Goal: Task Accomplishment & Management: Manage account settings

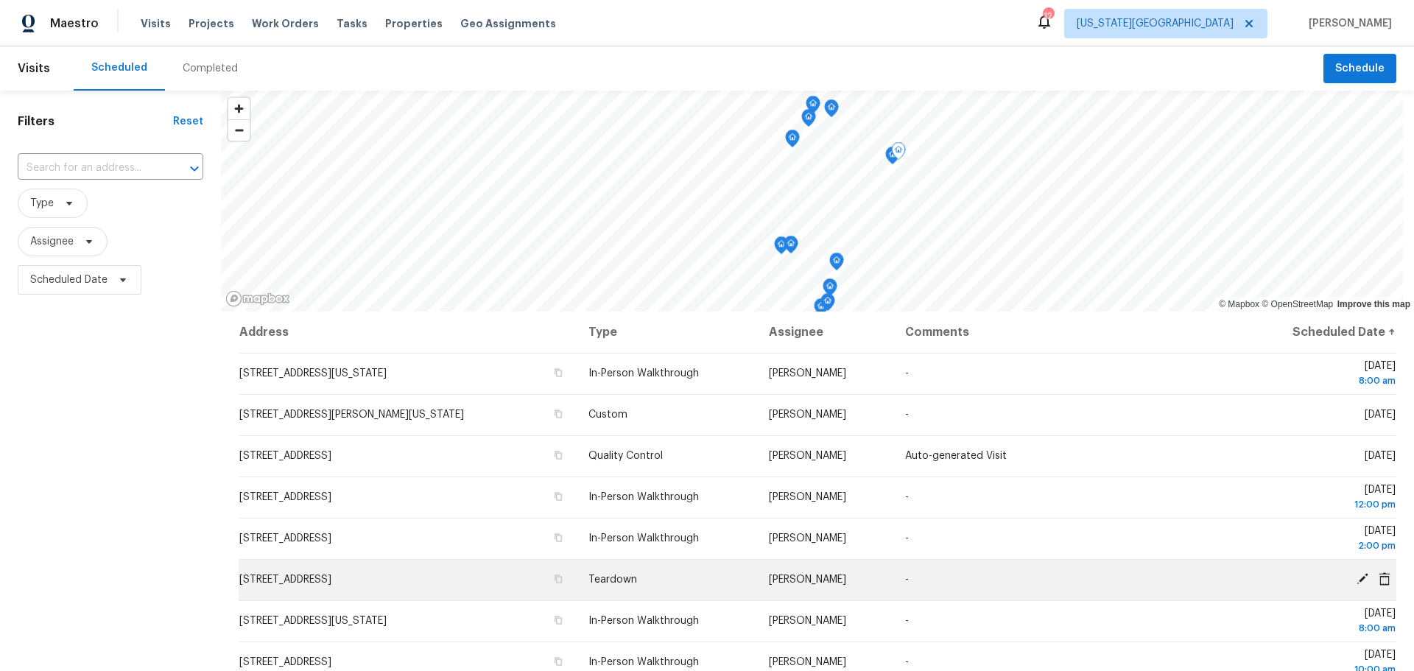
click at [953, 570] on td "-" at bounding box center [1067, 579] width 348 height 41
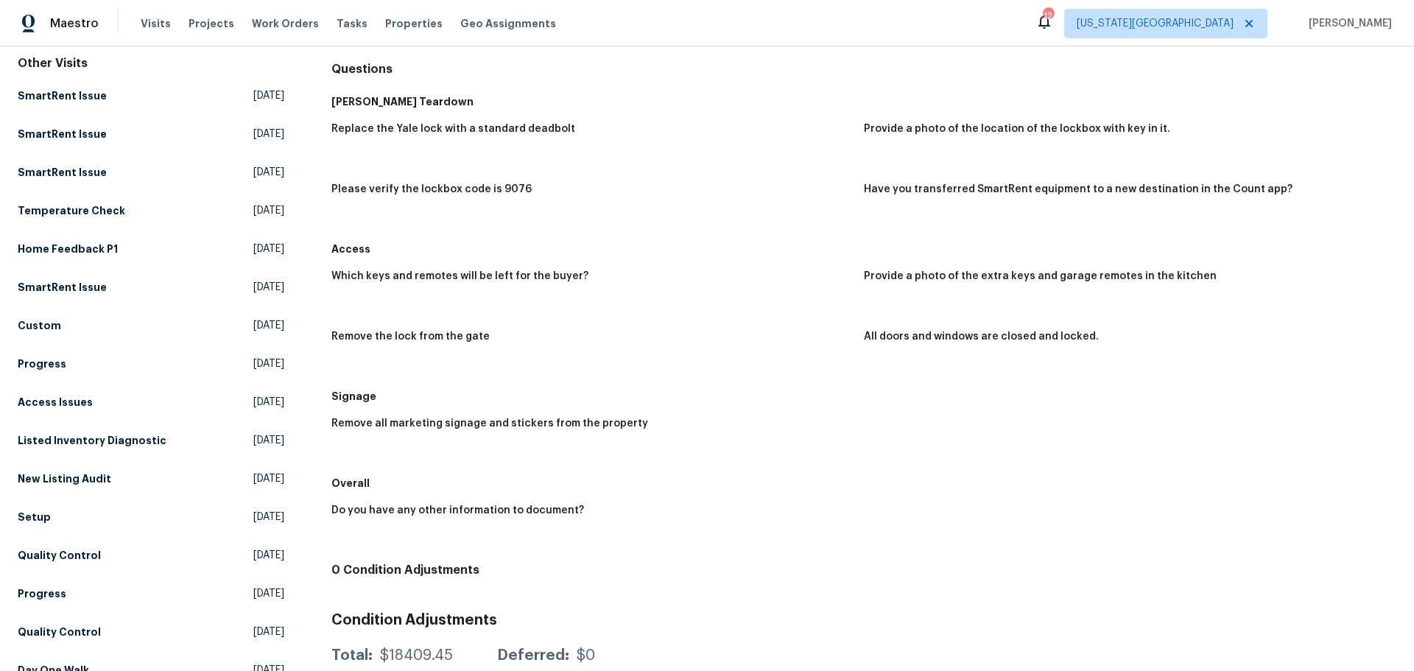
scroll to position [64, 0]
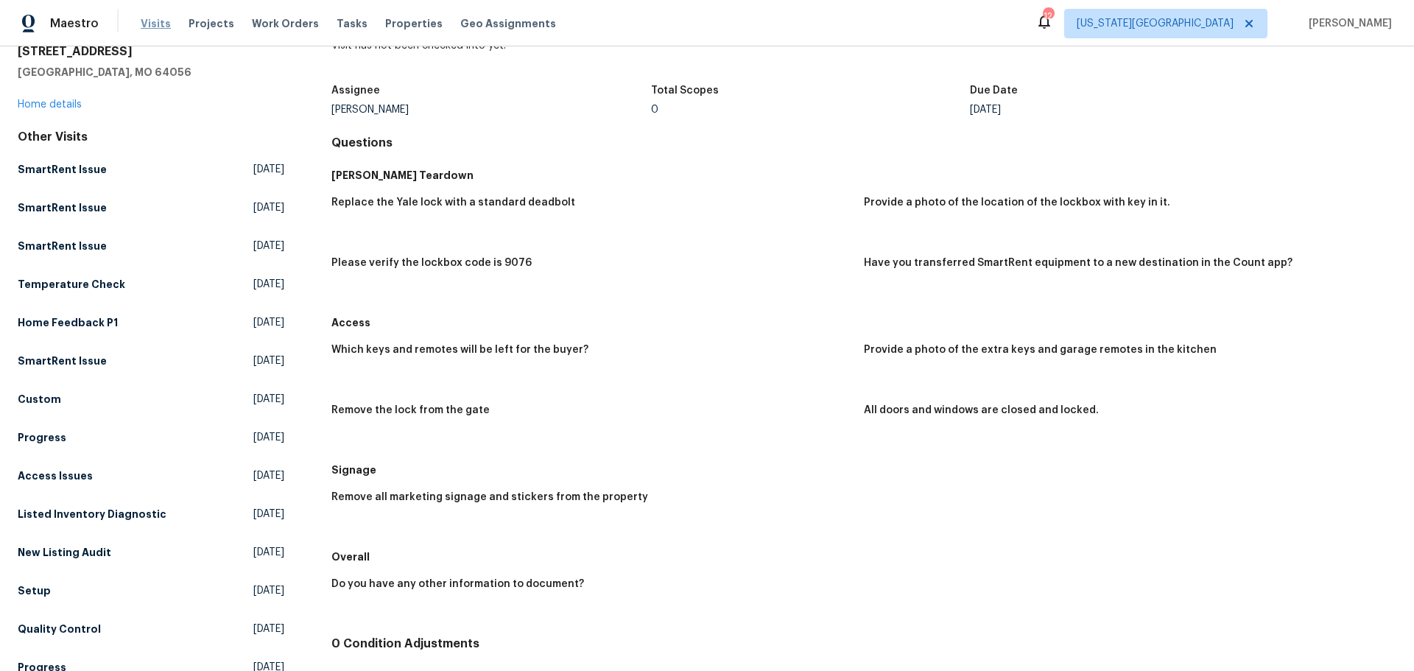
click at [162, 23] on span "Visits" at bounding box center [156, 23] width 30 height 15
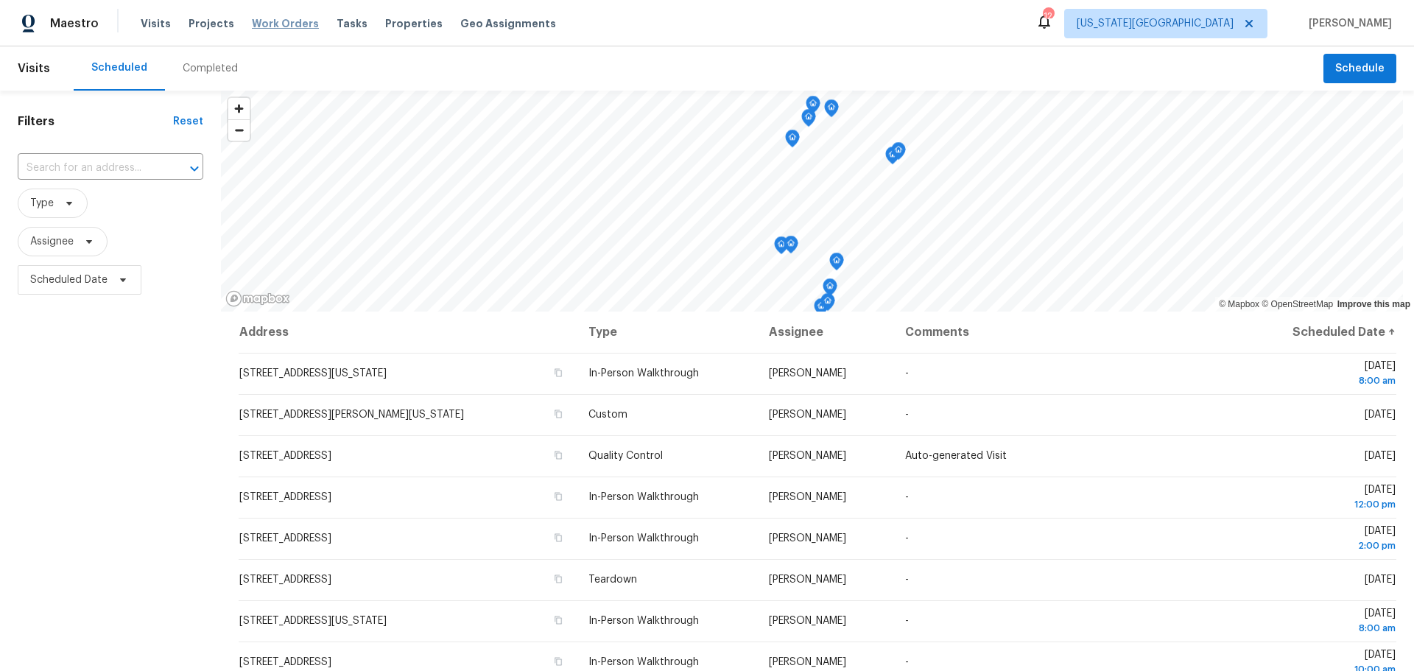
click at [286, 23] on span "Work Orders" at bounding box center [285, 23] width 67 height 15
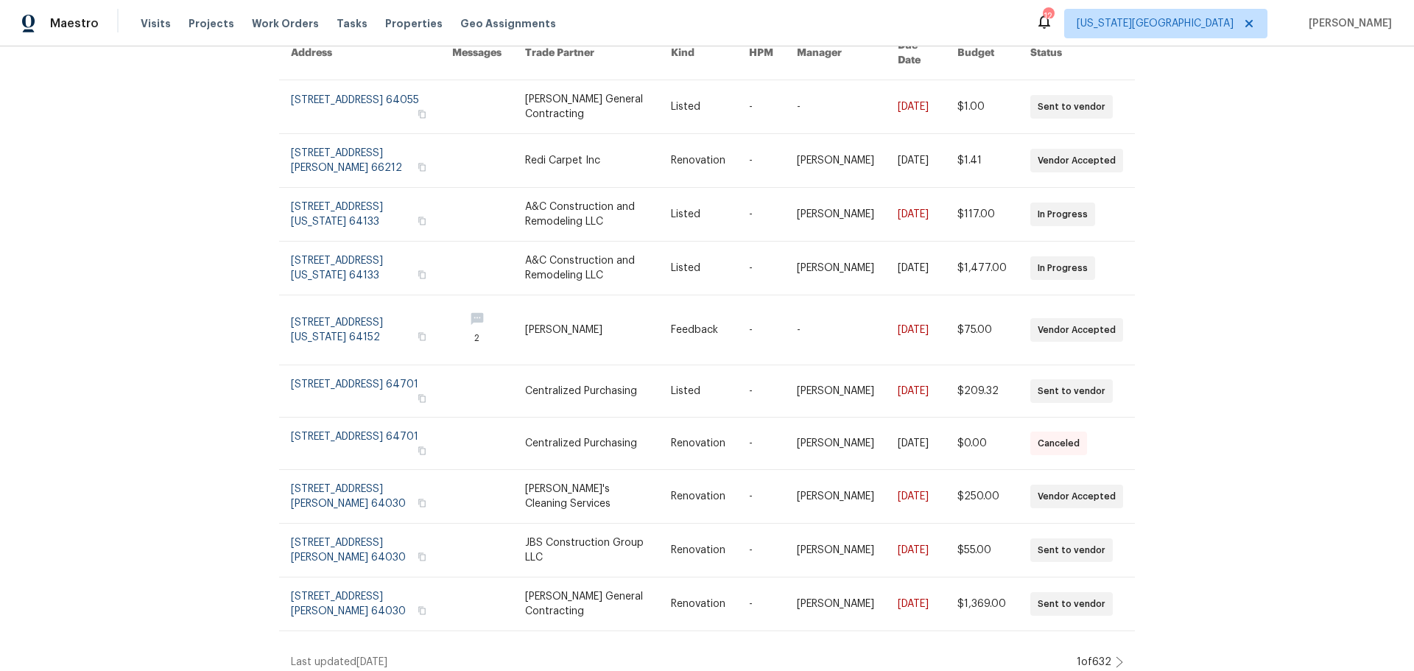
scroll to position [157, 0]
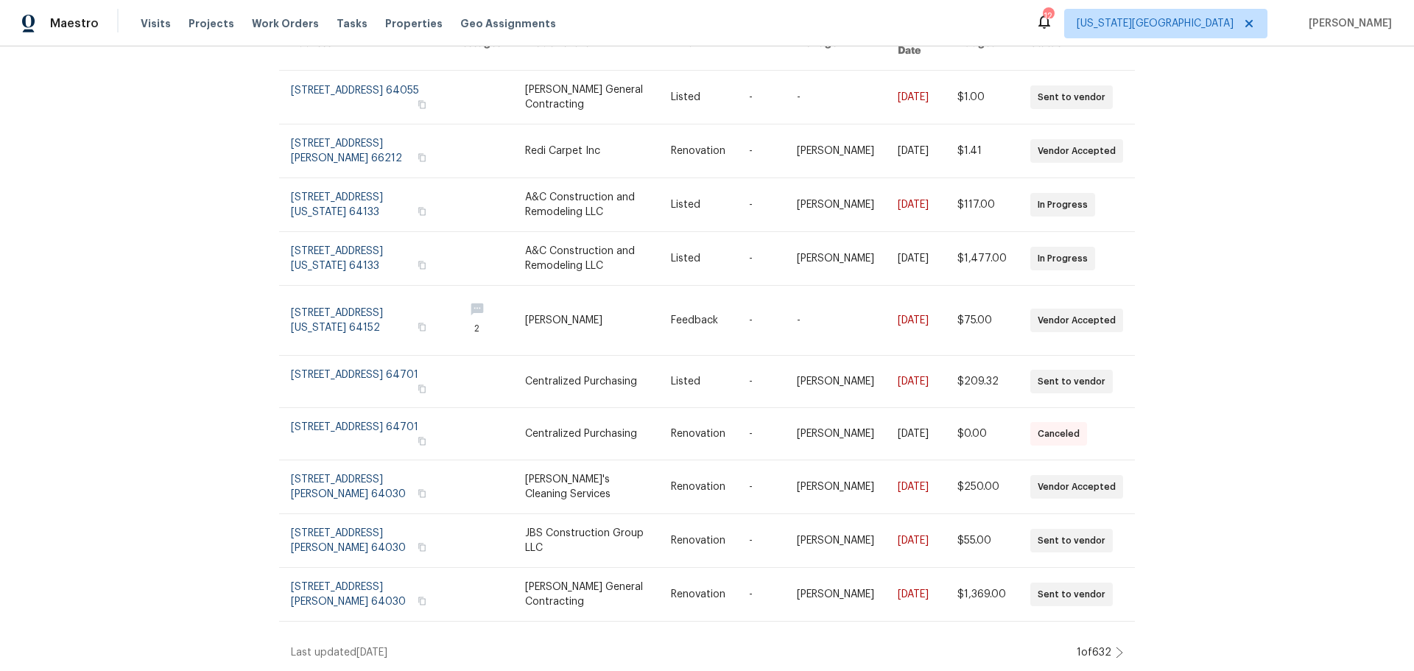
click at [1116, 647] on icon at bounding box center [1119, 653] width 7 height 12
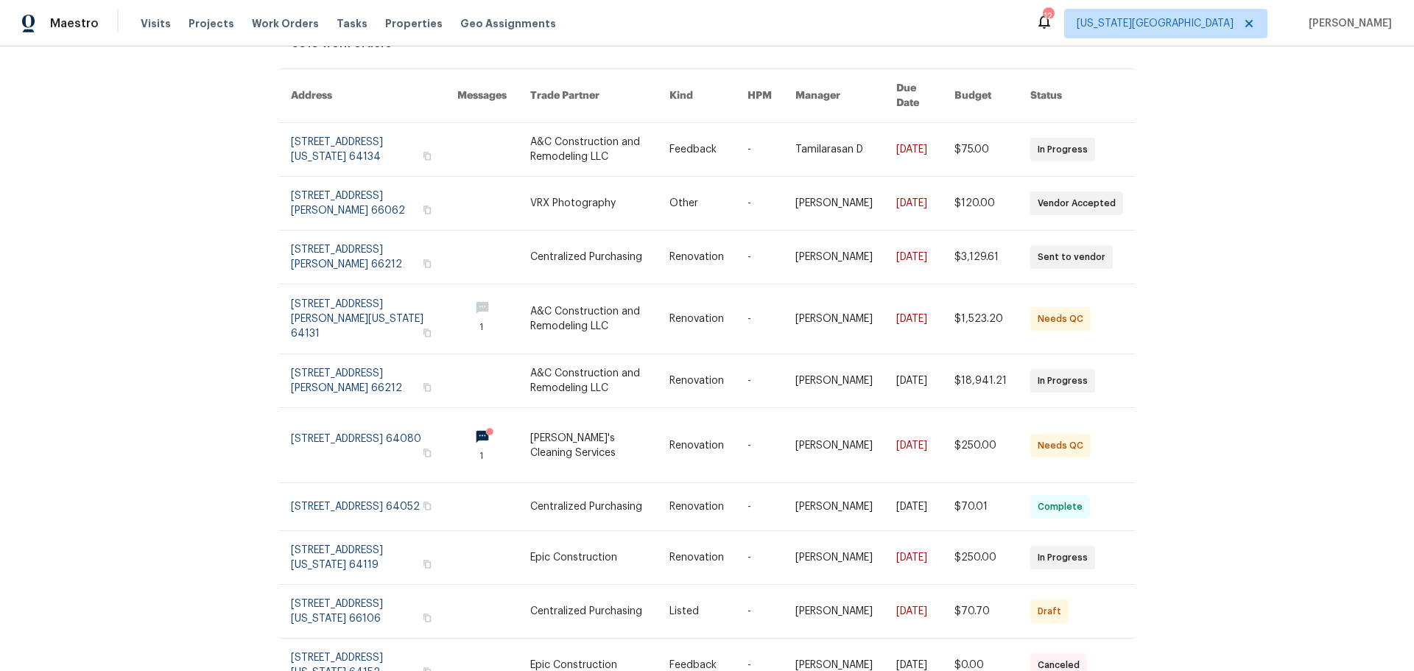
scroll to position [178, 0]
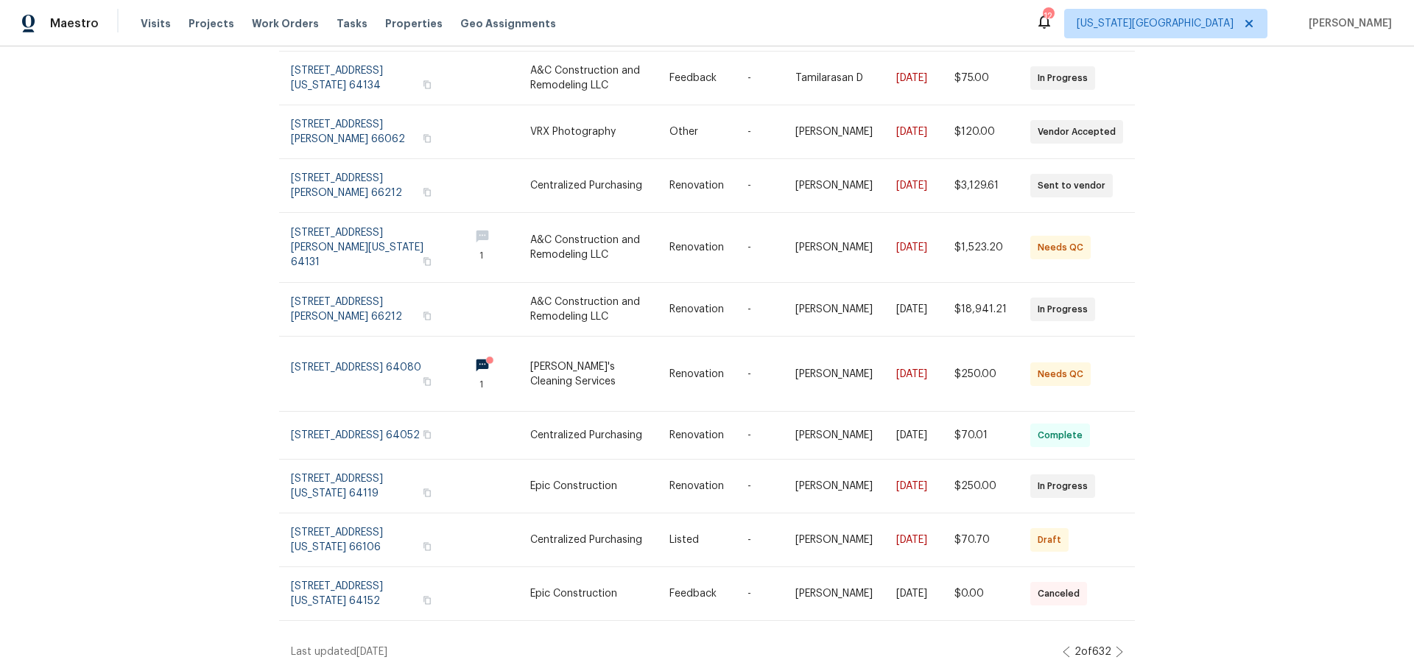
click at [1117, 647] on icon at bounding box center [1120, 652] width 6 height 10
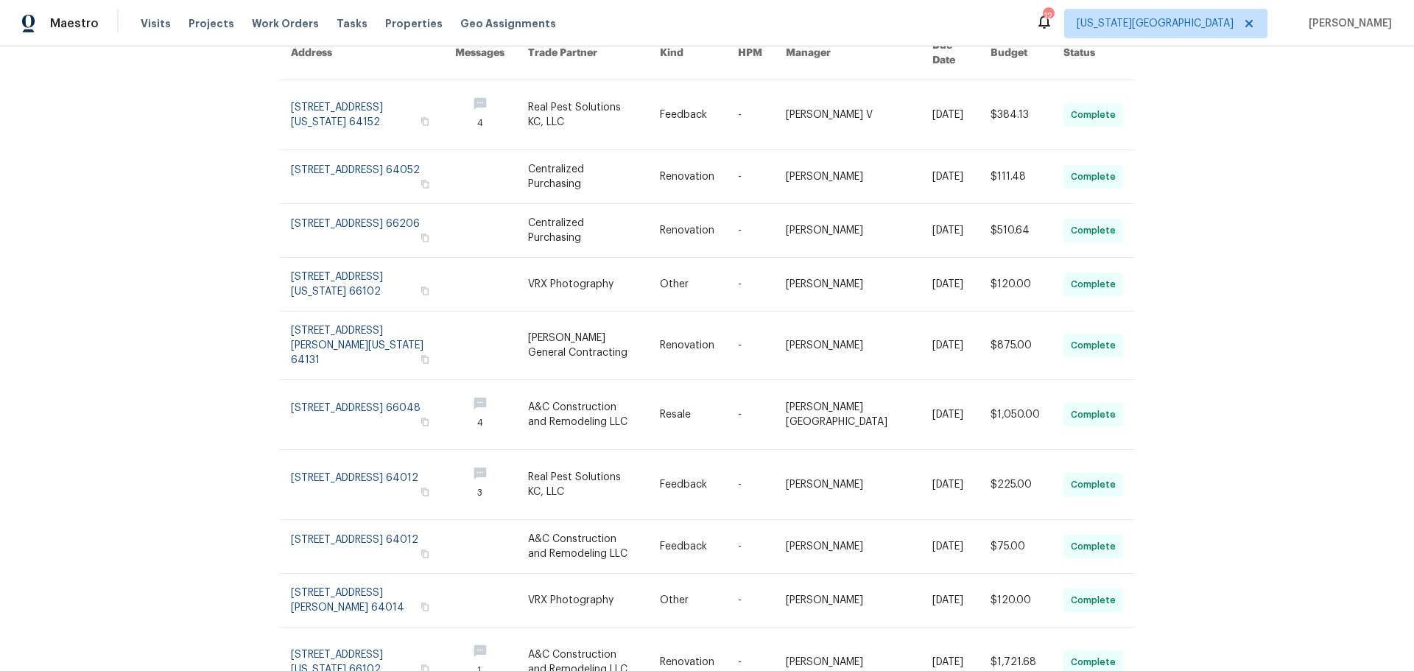
scroll to position [205, 0]
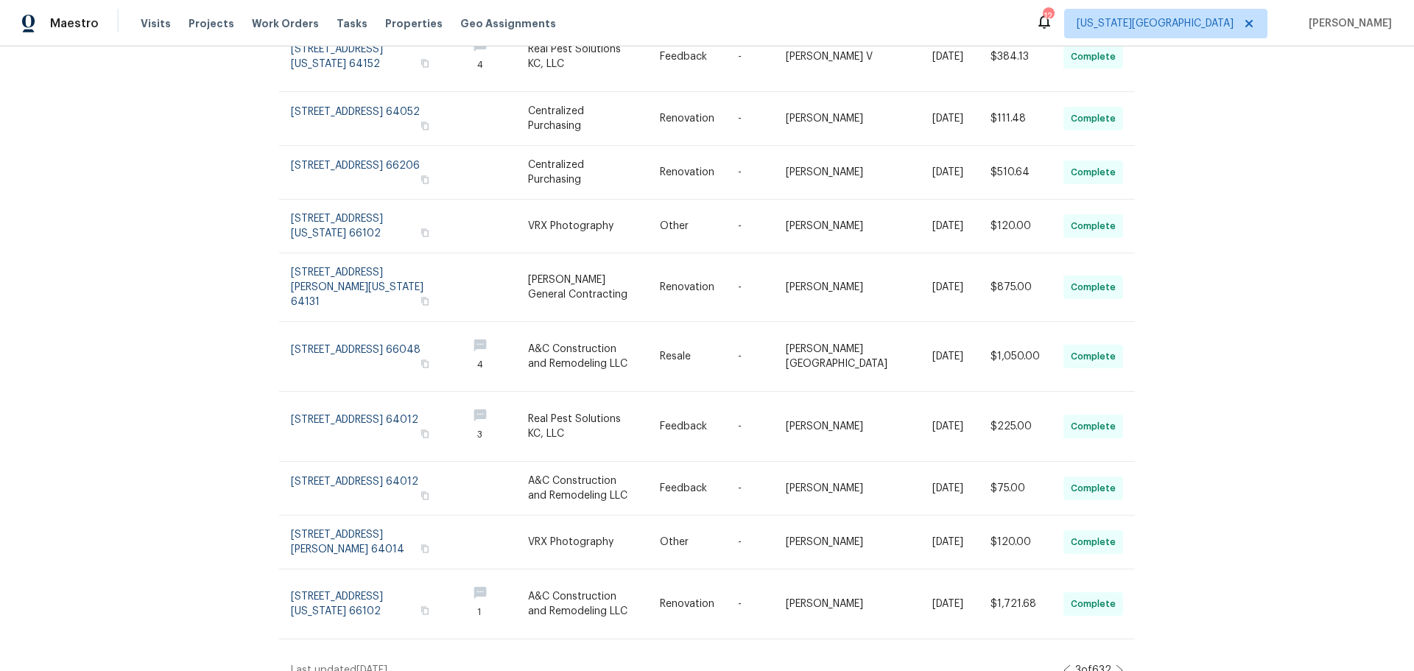
click at [1064, 664] on icon at bounding box center [1067, 670] width 7 height 12
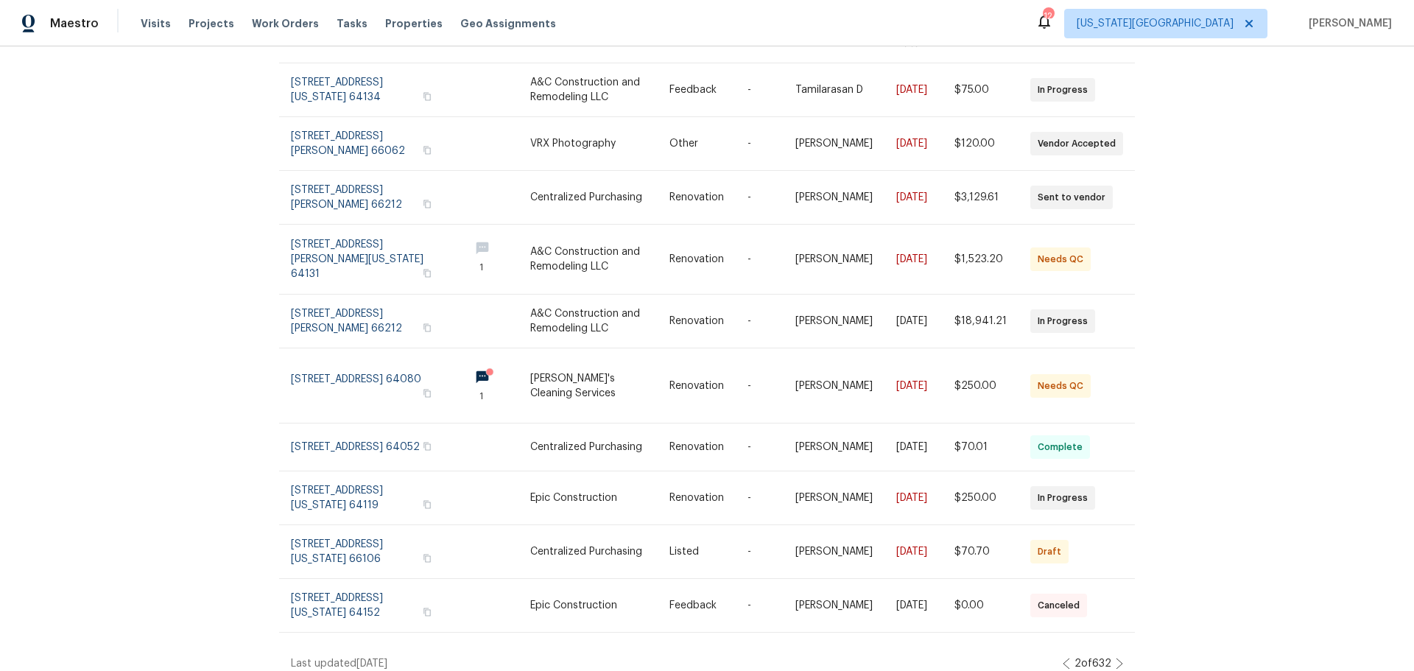
scroll to position [178, 0]
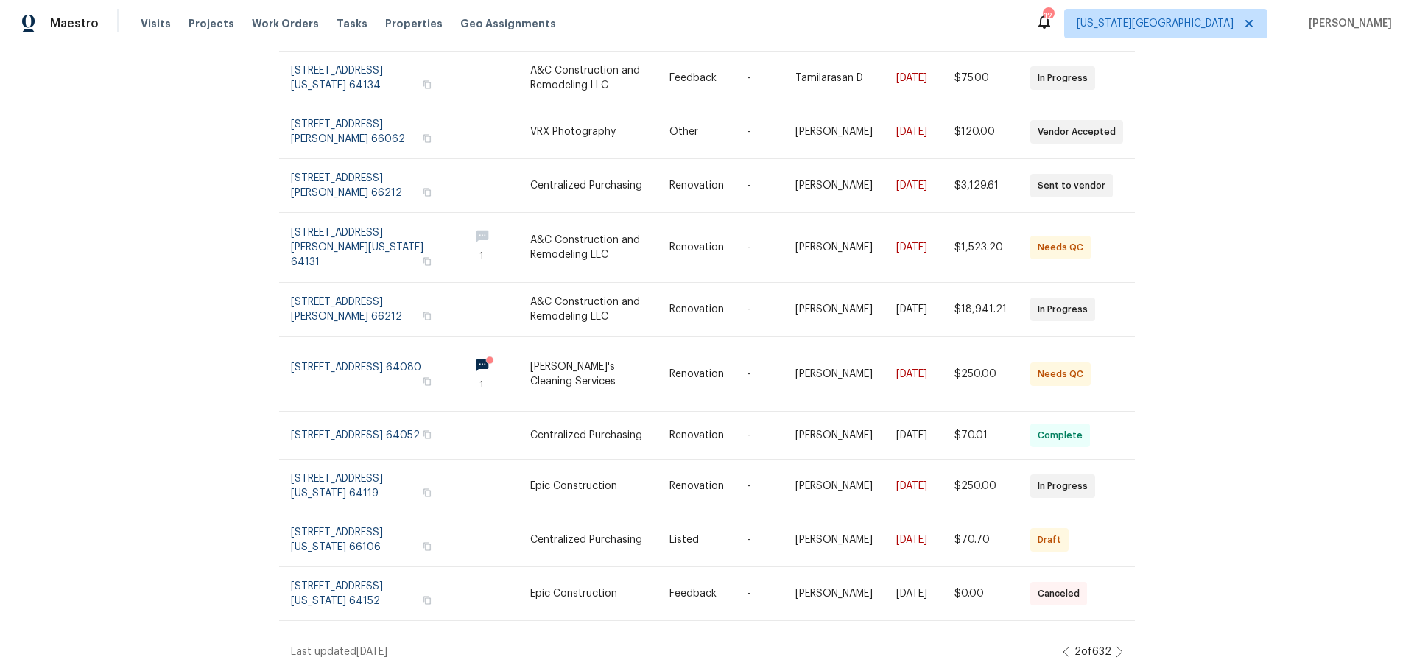
click at [1063, 646] on icon at bounding box center [1066, 652] width 7 height 12
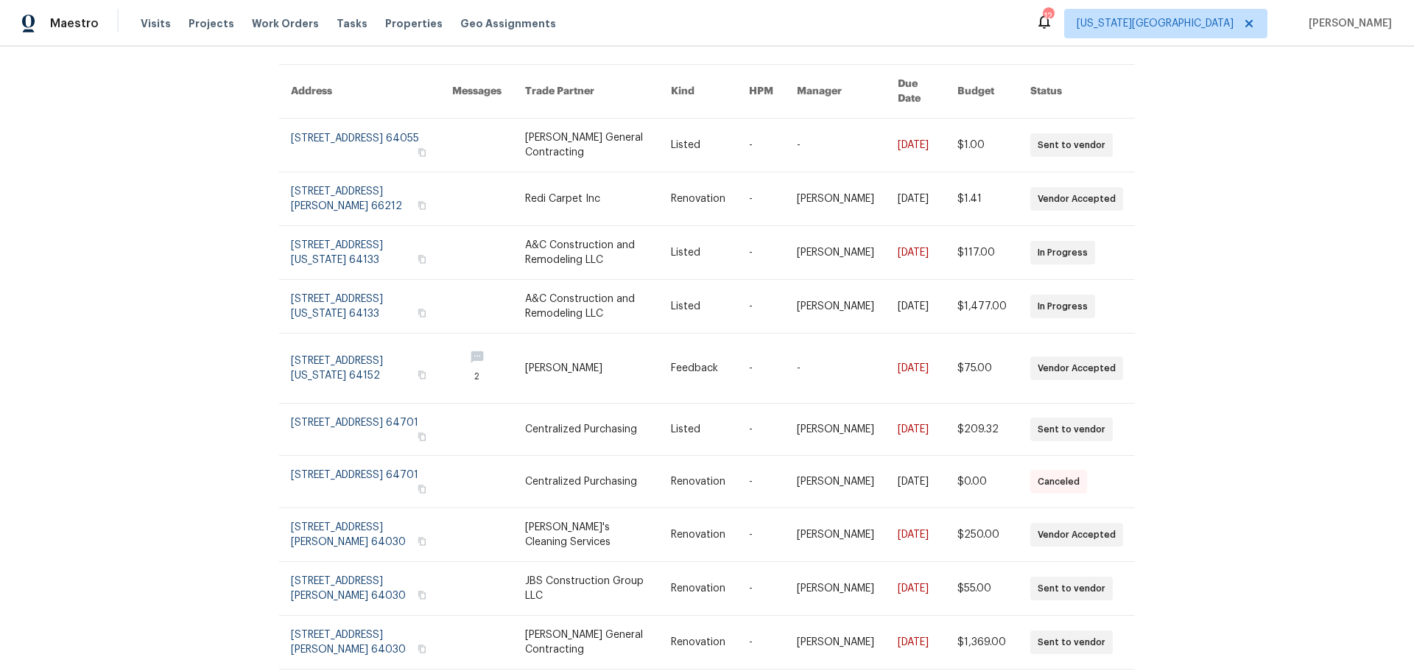
scroll to position [83, 0]
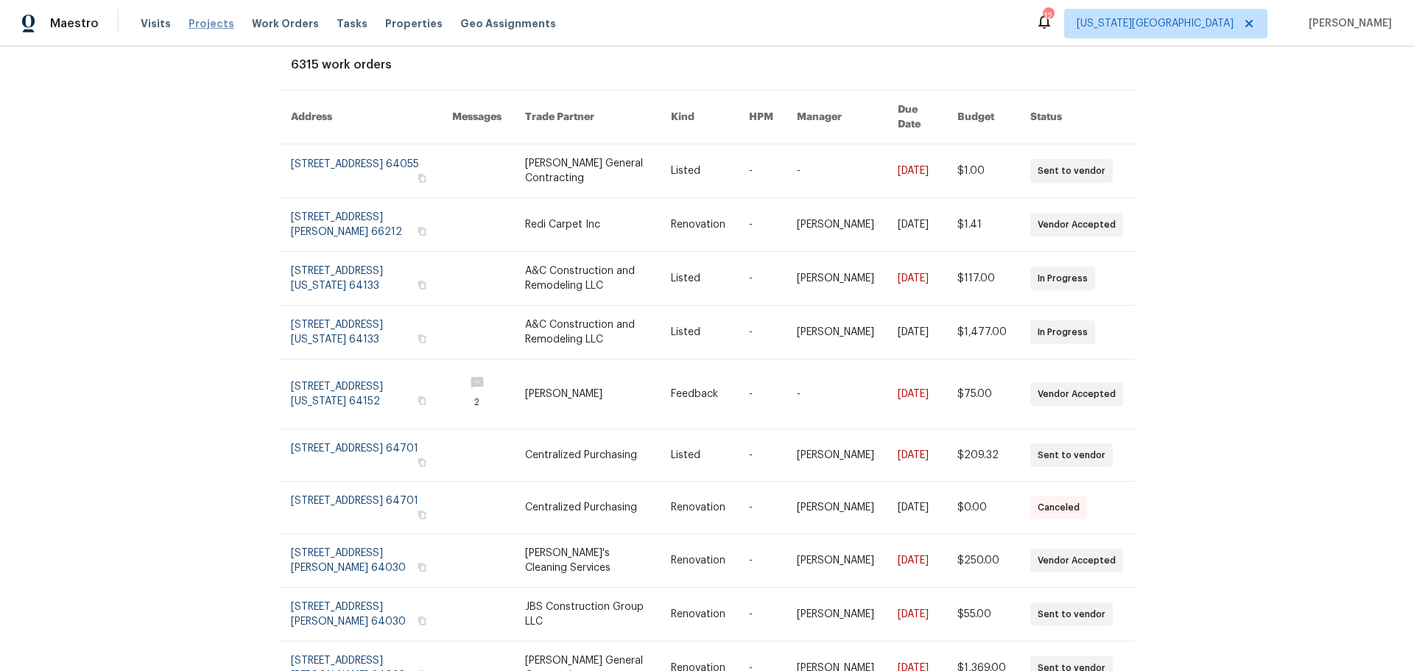
click at [189, 29] on span "Projects" at bounding box center [212, 23] width 46 height 15
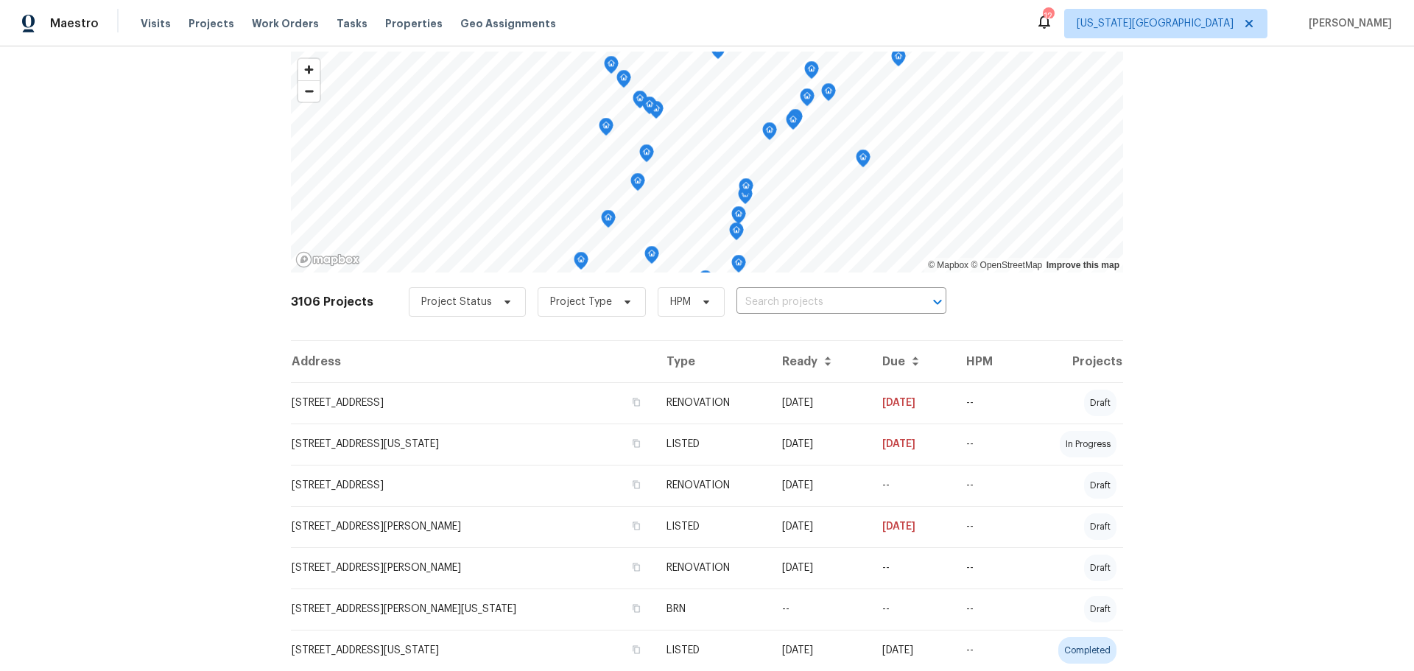
scroll to position [74, 0]
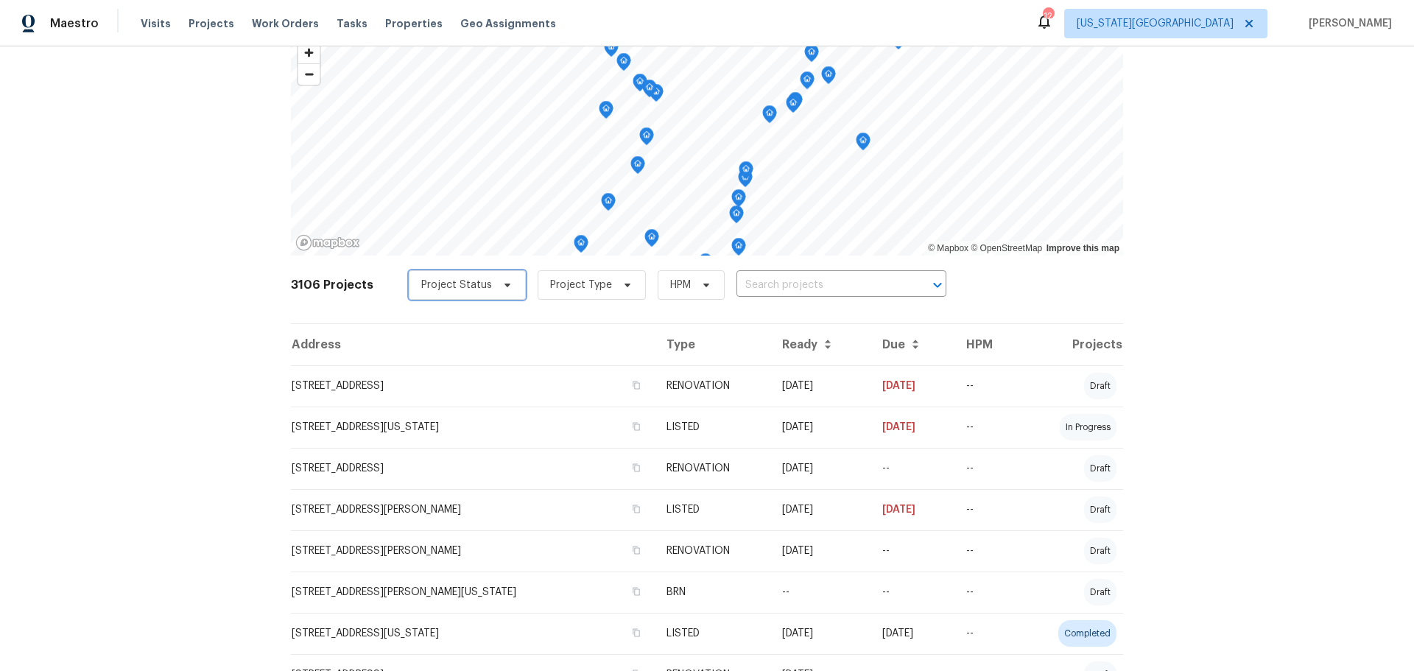
click at [497, 289] on span at bounding box center [505, 285] width 16 height 12
click at [410, 351] on span at bounding box center [413, 347] width 12 height 12
click at [410, 350] on input "Current" at bounding box center [412, 345] width 10 height 10
checkbox input "true"
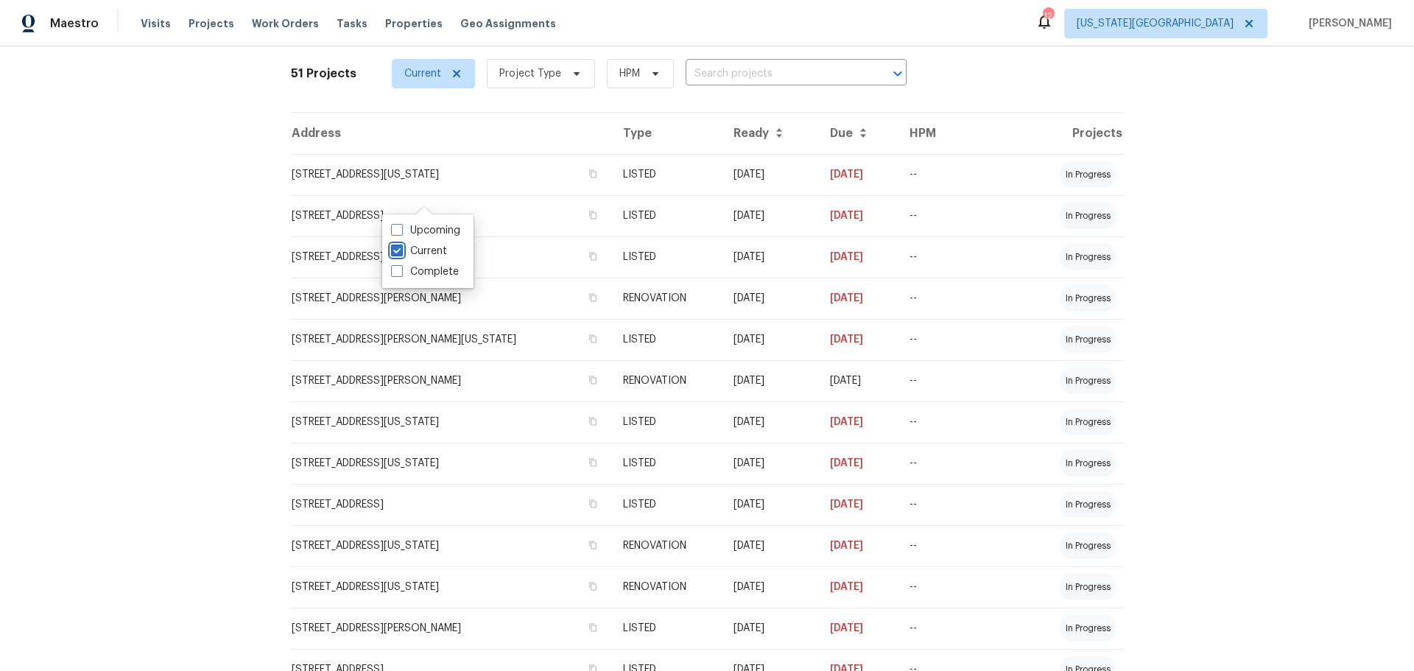
scroll to position [149, 0]
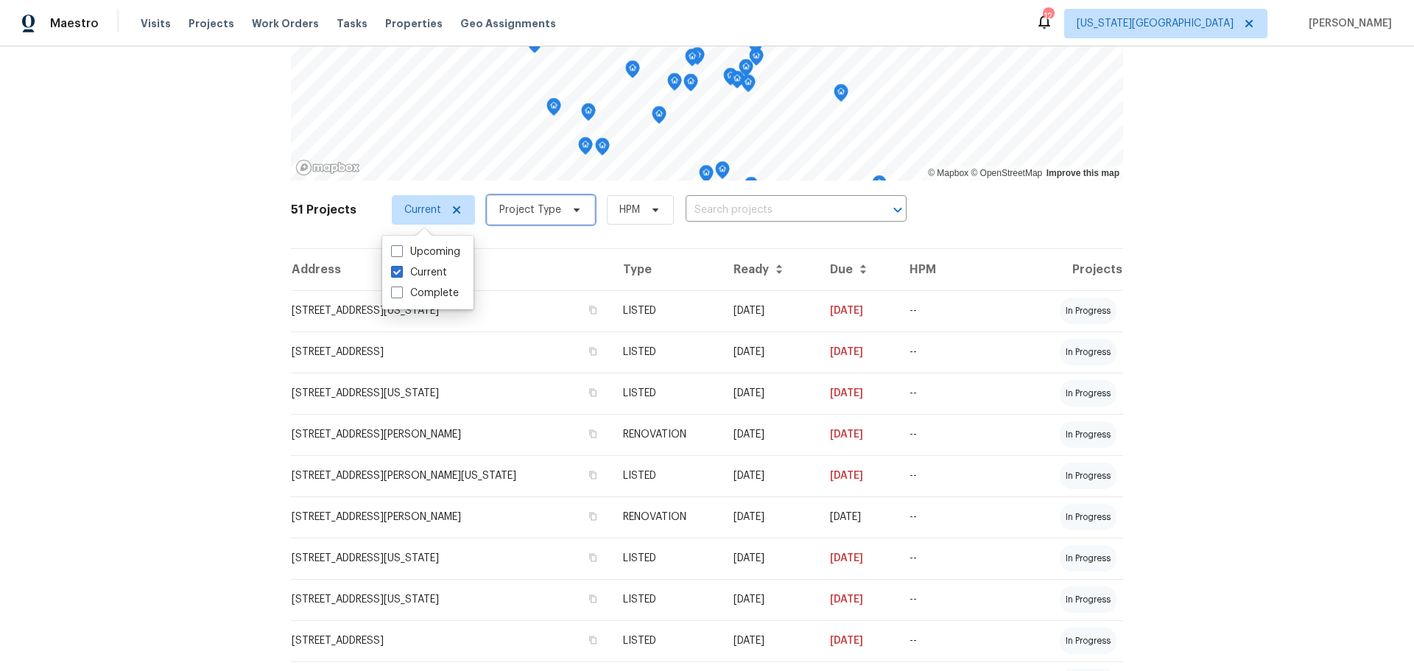
click at [565, 218] on span "Project Type" at bounding box center [541, 209] width 108 height 29
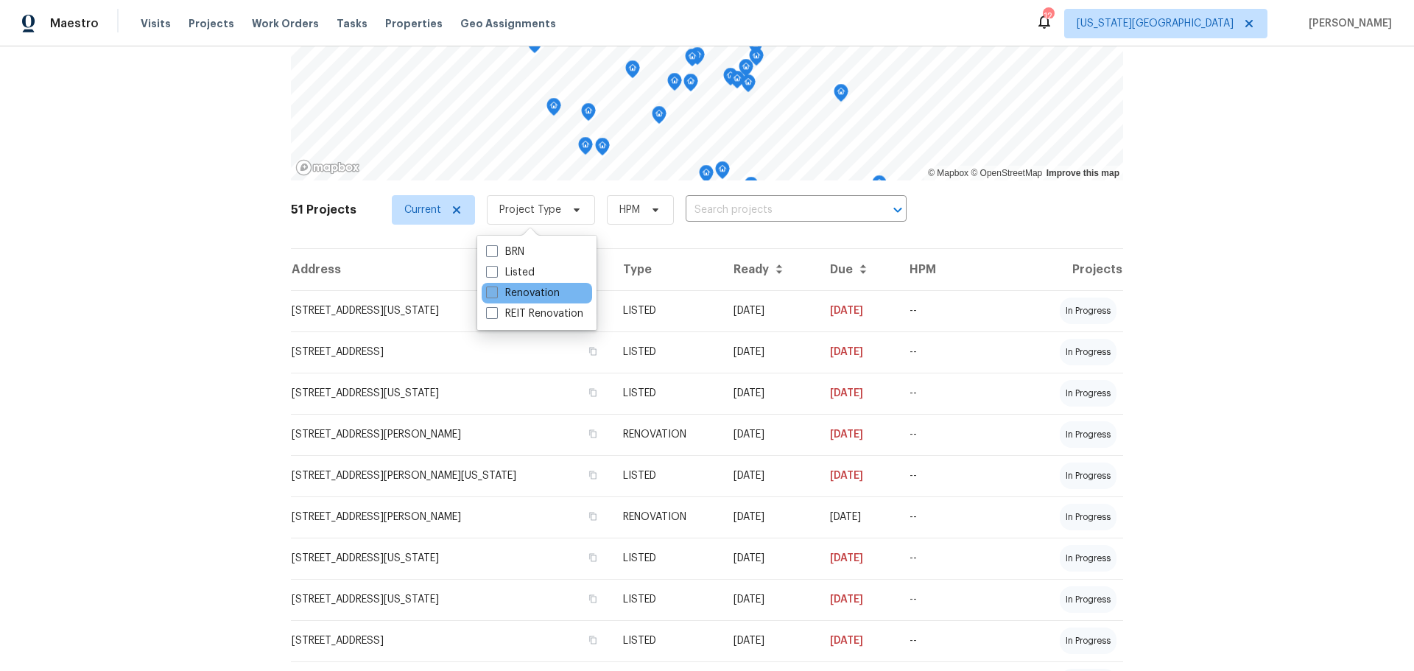
click at [493, 294] on span at bounding box center [492, 293] width 12 height 12
click at [493, 294] on input "Renovation" at bounding box center [491, 291] width 10 height 10
checkbox input "true"
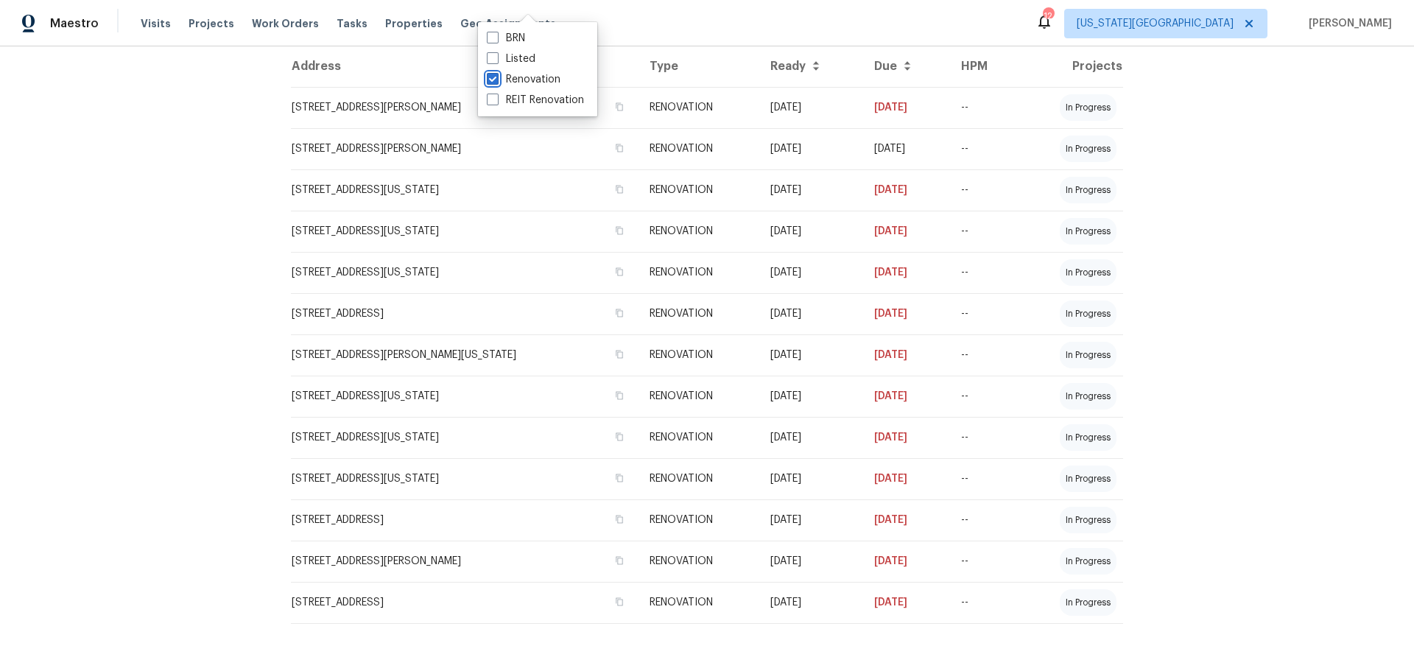
scroll to position [289, 0]
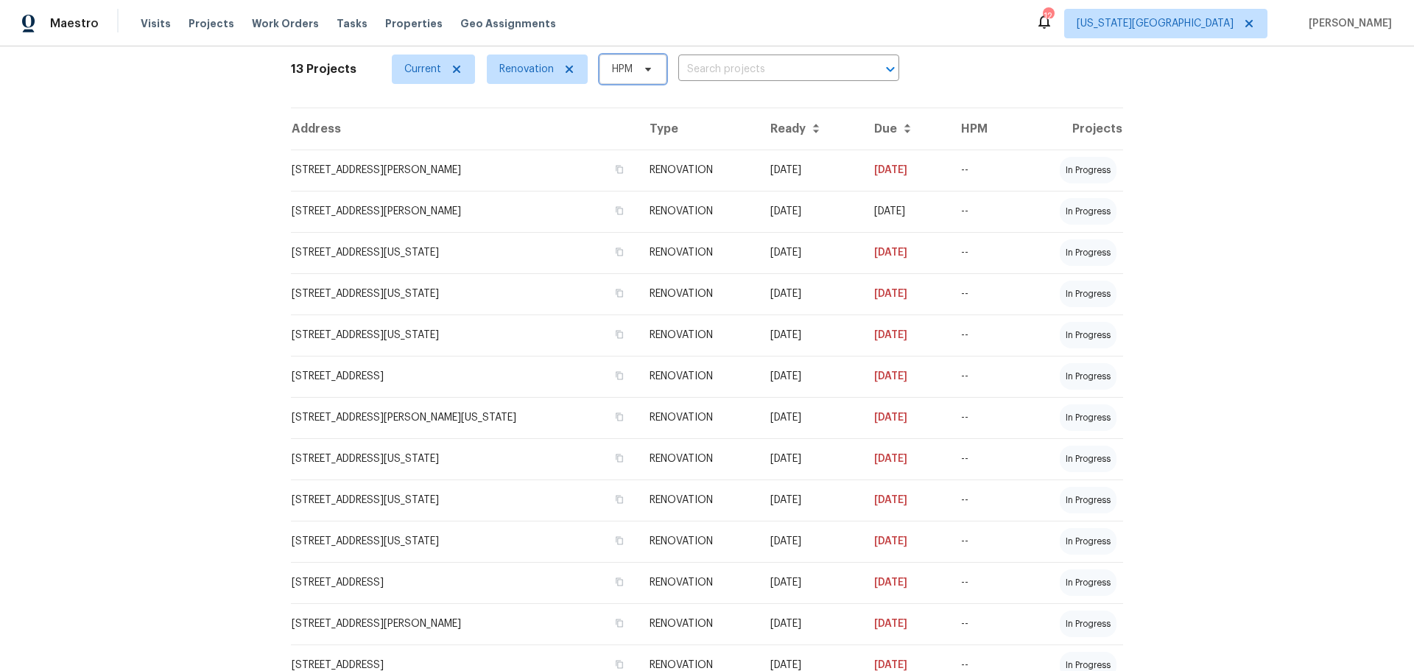
click at [642, 75] on span "HPM" at bounding box center [633, 69] width 67 height 29
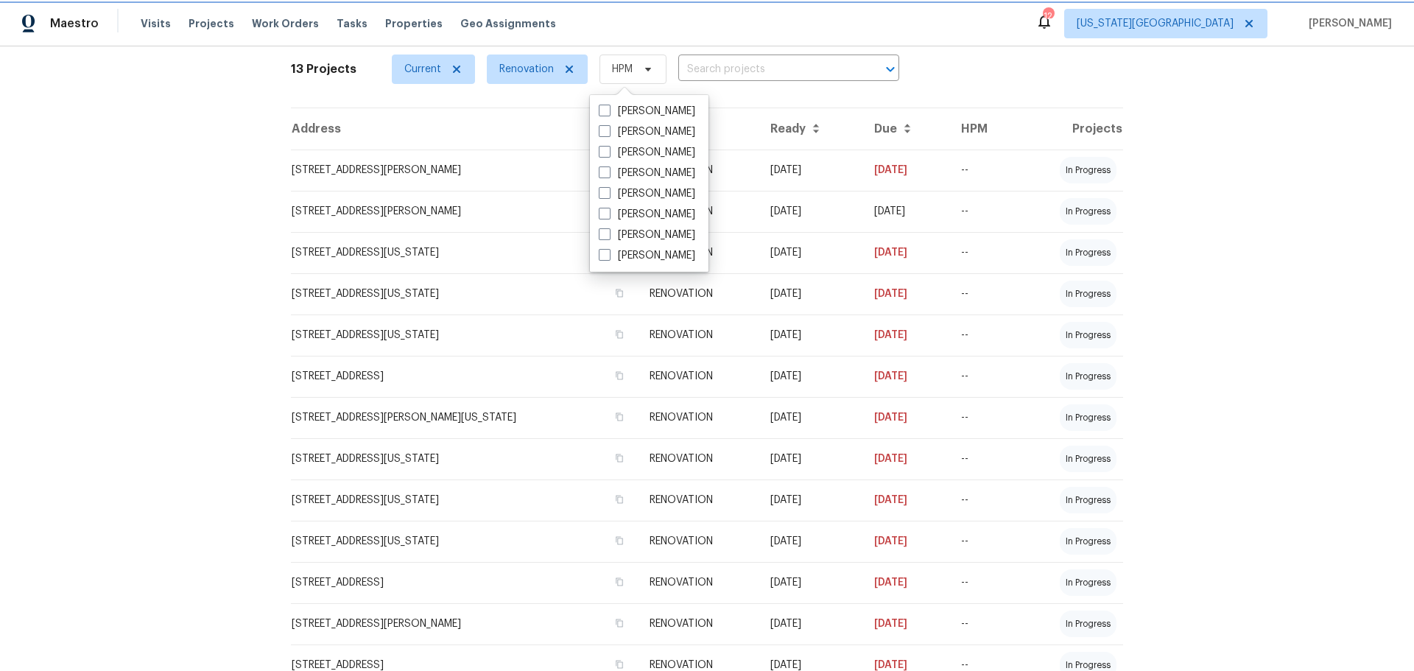
click at [642, 75] on span "HPM" at bounding box center [633, 69] width 67 height 29
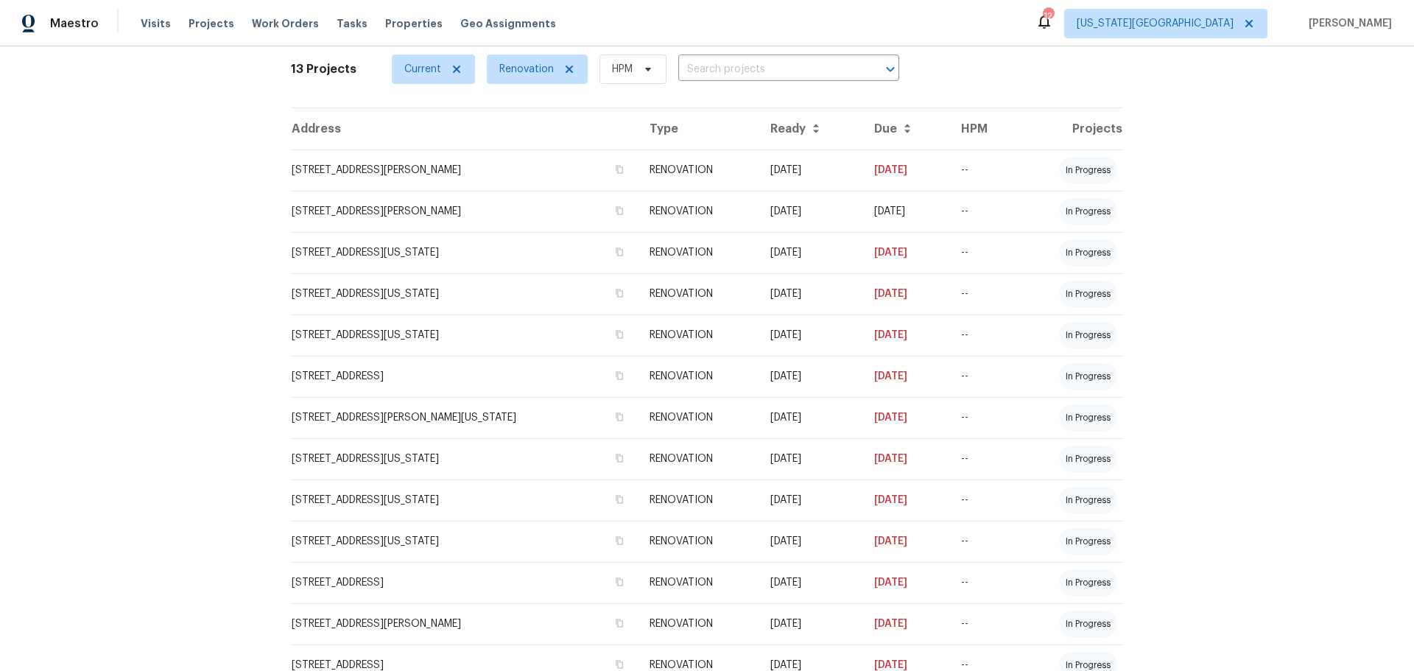
click at [1053, 22] on div "12" at bounding box center [1048, 16] width 10 height 15
click at [1053, 18] on icon at bounding box center [1045, 22] width 18 height 18
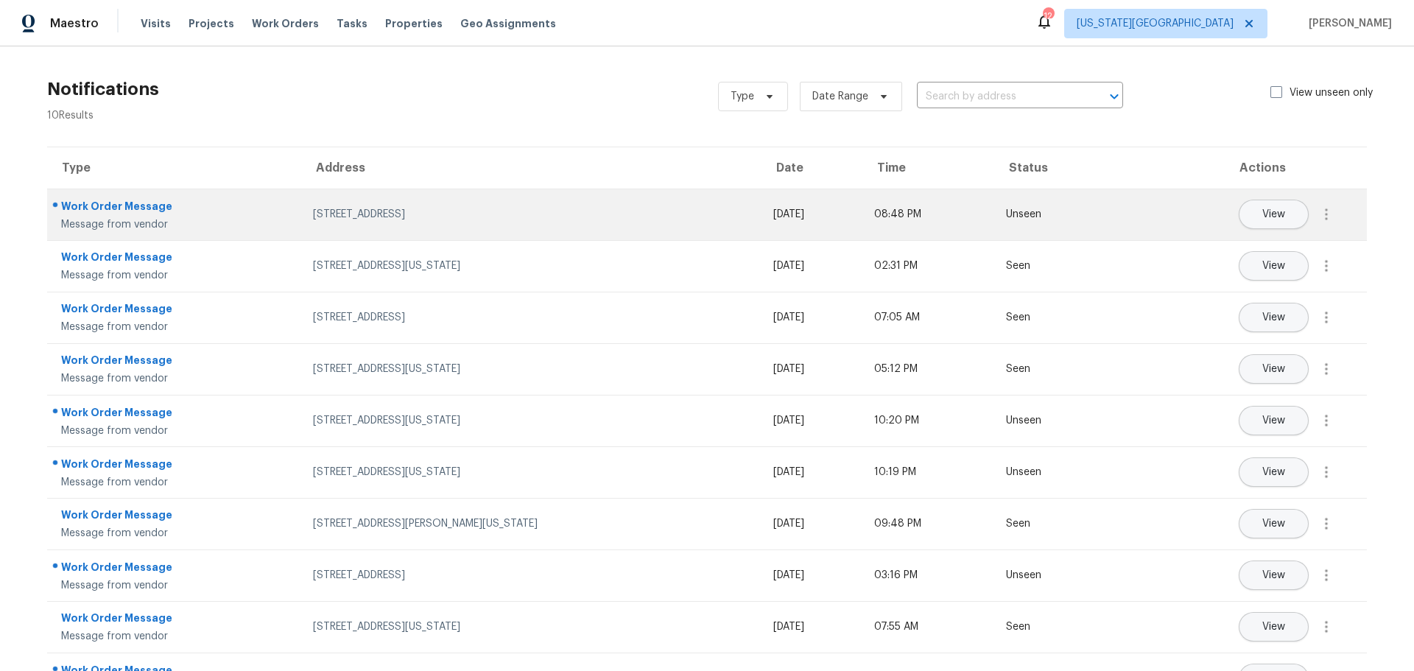
click at [136, 212] on div "Work Order Message" at bounding box center [175, 208] width 228 height 18
click at [1245, 214] on button "View" at bounding box center [1274, 214] width 70 height 29
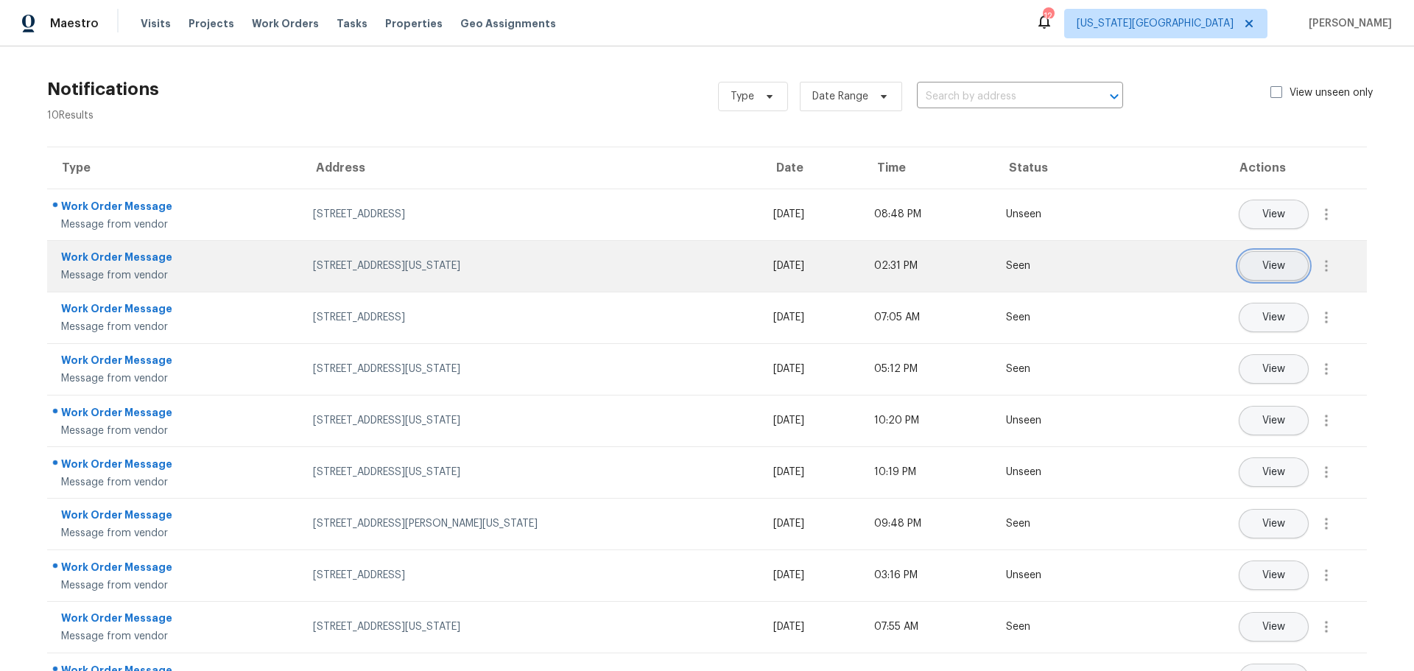
click at [1269, 275] on button "View" at bounding box center [1274, 265] width 70 height 29
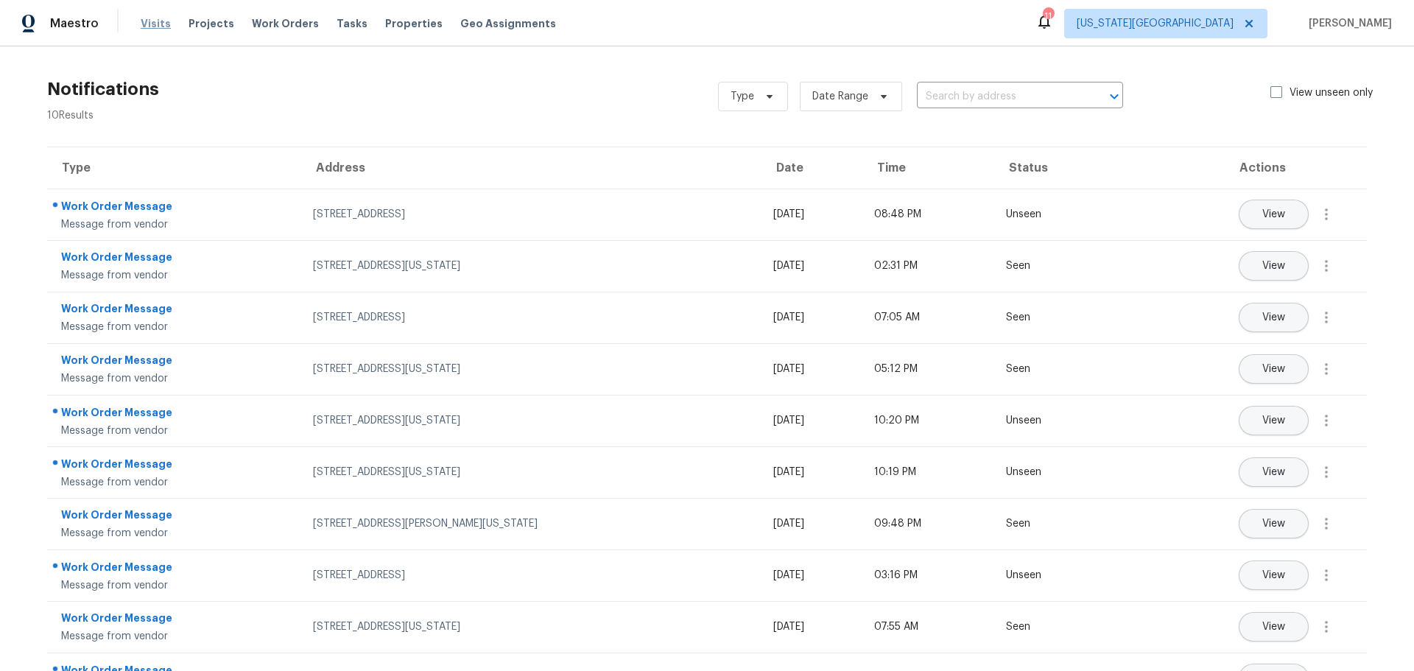
click at [153, 22] on span "Visits" at bounding box center [156, 23] width 30 height 15
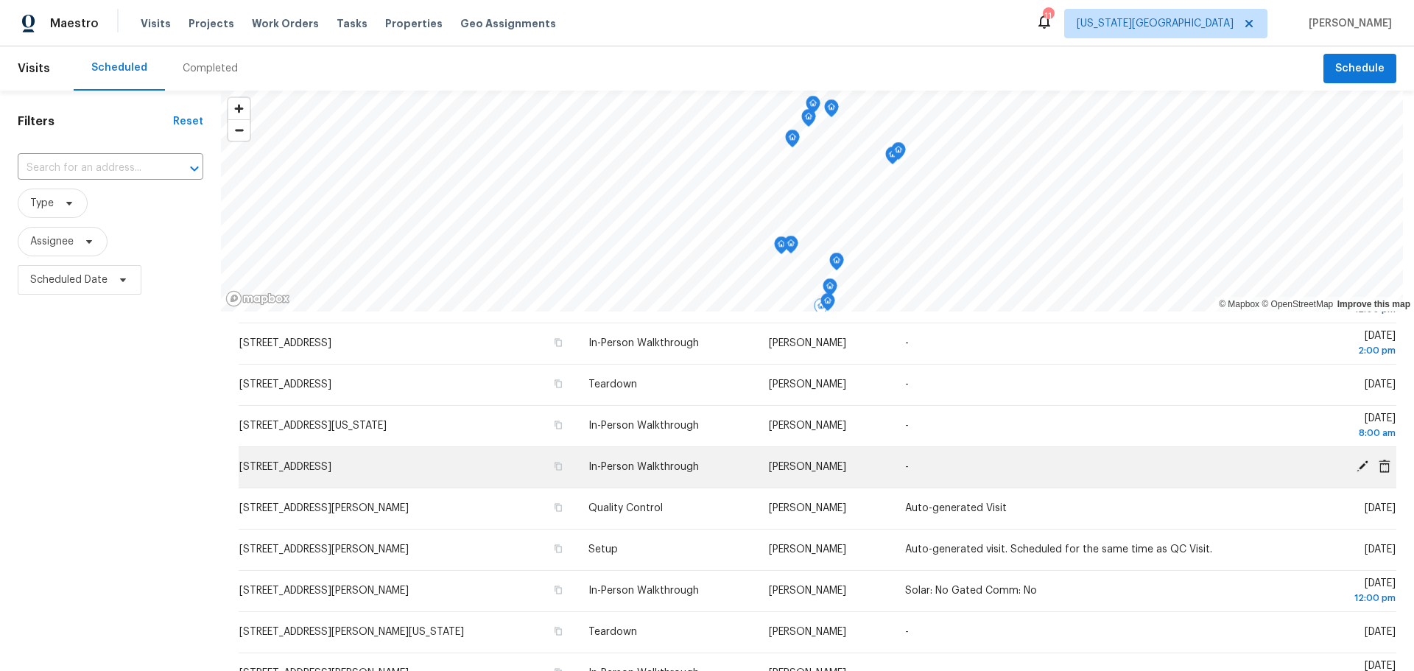
scroll to position [221, 0]
